Goal: Task Accomplishment & Management: Use online tool/utility

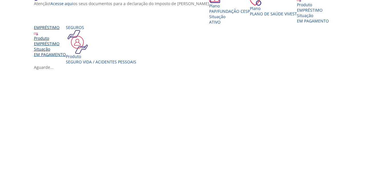
scroll to position [158, 0]
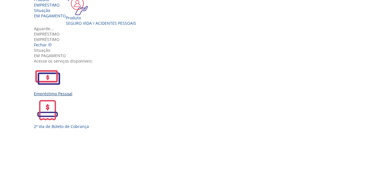
click at [111, 97] on div "Empréstimo Pessoal" at bounding box center [194, 80] width 321 height 33
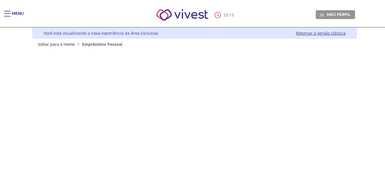
click at [312, 34] on link "Retornar à versão clássica" at bounding box center [321, 32] width 50 height 5
